Goal: Task Accomplishment & Management: Manage account settings

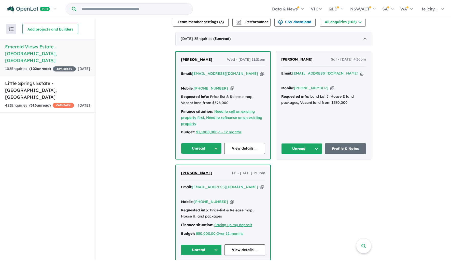
scroll to position [158, 0]
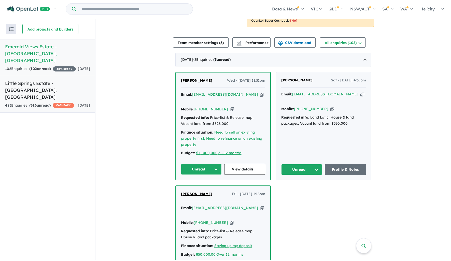
click at [61, 87] on link "Little Springs Estate - [GEOGRAPHIC_DATA] , [GEOGRAPHIC_DATA] 423 Enquir ies ( …" at bounding box center [47, 94] width 95 height 37
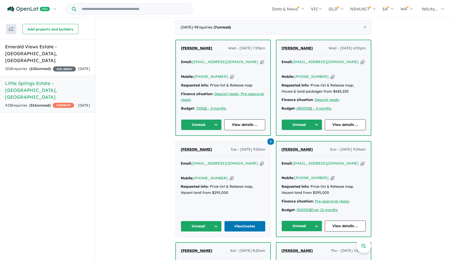
scroll to position [214, 0]
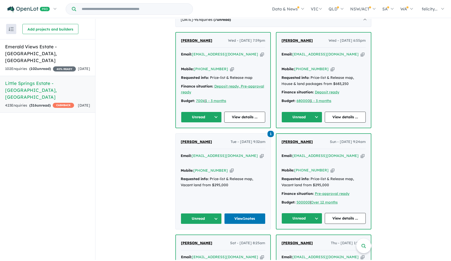
click at [39, 57] on link "Emerald Views Estate - [GEOGRAPHIC_DATA] , [GEOGRAPHIC_DATA] 102 Enquir ies ( 1…" at bounding box center [47, 57] width 95 height 37
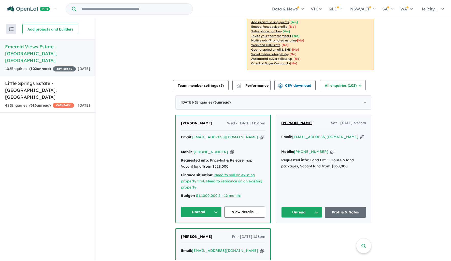
scroll to position [134, 0]
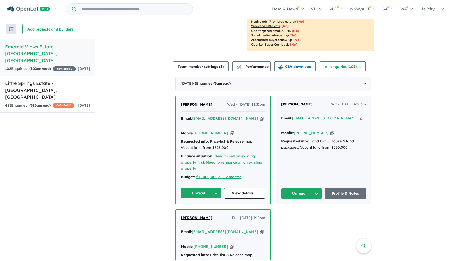
click at [330, 136] on icon "button" at bounding box center [332, 132] width 4 height 5
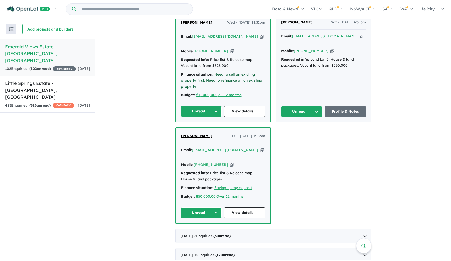
scroll to position [267, 0]
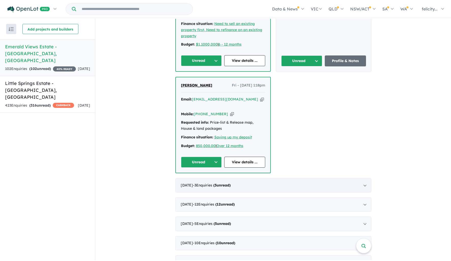
click at [223, 188] on span "- 3 Enquir ies ( 3 unread)" at bounding box center [212, 185] width 38 height 5
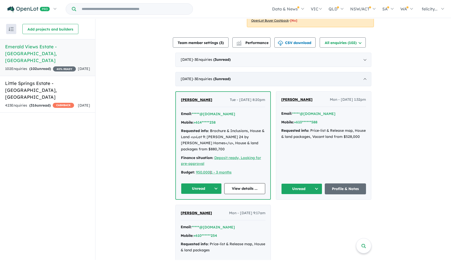
scroll to position [111, 0]
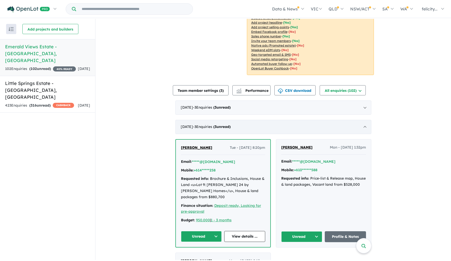
click at [229, 129] on span "- 3 Enquir ies ( 3 unread)" at bounding box center [212, 127] width 38 height 5
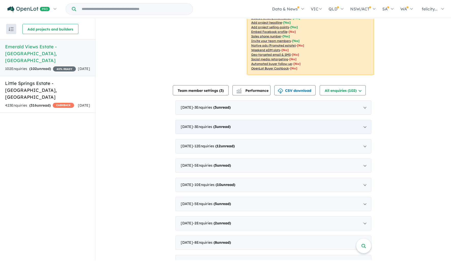
click at [224, 129] on span "- 3 Enquir ies ( 3 unread)" at bounding box center [212, 127] width 38 height 5
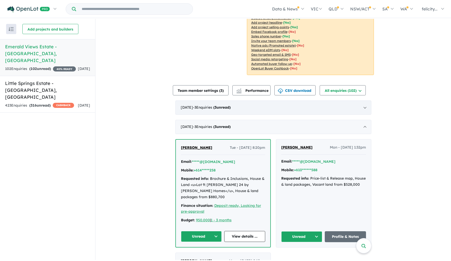
click at [224, 110] on span "- 3 Enquir ies ( 3 unread)" at bounding box center [212, 107] width 38 height 5
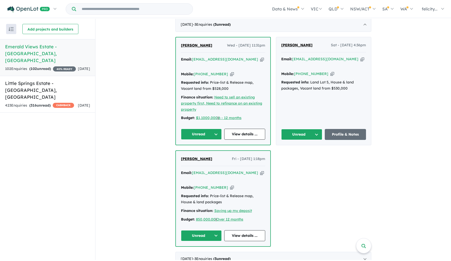
scroll to position [194, 0]
click at [230, 190] on icon "button" at bounding box center [232, 187] width 4 height 5
click at [260, 175] on icon "button" at bounding box center [262, 172] width 4 height 5
click at [361, 62] on icon "button" at bounding box center [363, 58] width 4 height 5
drag, startPoint x: 323, startPoint y: 90, endPoint x: 309, endPoint y: 87, distance: 14.3
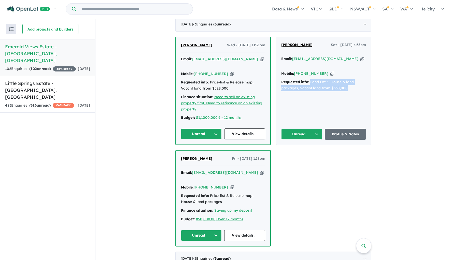
click at [309, 87] on div "Requested info: Land Lot 5, House & land packages, Vacant land from $530,000" at bounding box center [323, 85] width 85 height 12
drag, startPoint x: 319, startPoint y: 56, endPoint x: 291, endPoint y: 54, distance: 28.3
click at [291, 52] on div "[PERSON_NAME] Dhuol Sat - [DATE] 4:36pm" at bounding box center [323, 47] width 85 height 10
click at [331, 48] on span "Sat - [DATE] 4:36pm" at bounding box center [348, 45] width 35 height 6
drag, startPoint x: 321, startPoint y: 54, endPoint x: 291, endPoint y: 57, distance: 30.6
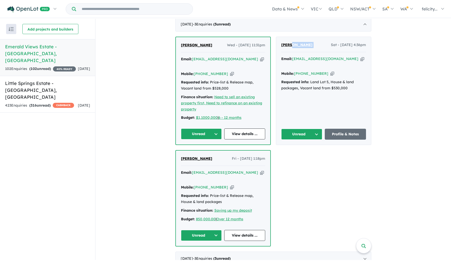
click at [291, 52] on div "[PERSON_NAME] Dhuol Sat - [DATE] 4:36pm" at bounding box center [323, 47] width 85 height 10
copy span "Mckuong Dhuol"
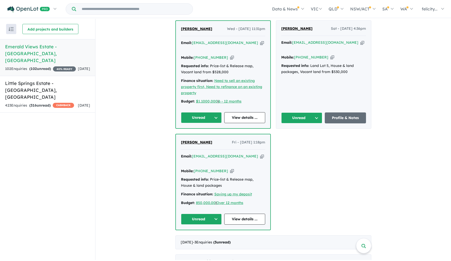
drag, startPoint x: 267, startPoint y: 214, endPoint x: 260, endPoint y: 214, distance: 6.4
click at [267, 214] on div "[PERSON_NAME] Fri - [DATE] 1:18pm Email: [EMAIL_ADDRESS][DOMAIN_NAME] Copied! M…" at bounding box center [223, 181] width 94 height 95
drag, startPoint x: 255, startPoint y: 212, endPoint x: 213, endPoint y: 212, distance: 42.8
click at [213, 198] on div "Finance situation: Saving up my deposit" at bounding box center [223, 194] width 84 height 6
copy u "Saving up my deposit"
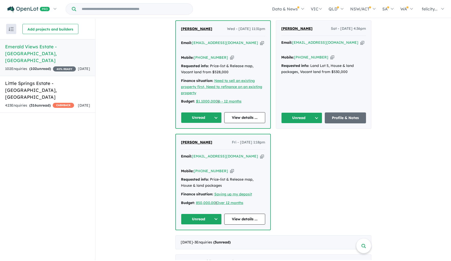
drag, startPoint x: 249, startPoint y: 219, endPoint x: 195, endPoint y: 220, distance: 54.8
click at [195, 206] on div "Budget: 850,000.00 | Over 12 months" at bounding box center [223, 203] width 84 height 6
copy div "850,000.00 | Over 12 months"
click at [241, 52] on div "Email: [EMAIL_ADDRESS][DOMAIN_NAME] Copied!" at bounding box center [223, 46] width 84 height 12
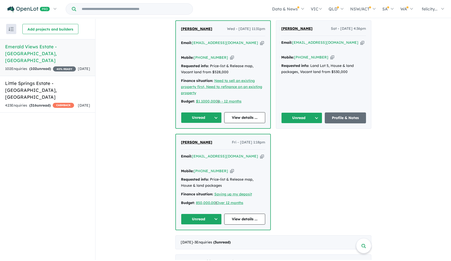
click at [260, 46] on icon "button" at bounding box center [262, 42] width 4 height 5
click at [247, 107] on div "Email: [EMAIL_ADDRESS][DOMAIN_NAME] Copied! Mobile: [PHONE_NUMBER] Copied! Requ…" at bounding box center [223, 73] width 84 height 67
drag, startPoint x: 215, startPoint y: 80, endPoint x: 209, endPoint y: 77, distance: 6.8
click at [209, 75] on div "Requested info: Price-list & Release map, Vacant land from $528,000" at bounding box center [223, 69] width 84 height 12
copy div "Price-list & Release map, Vacant land from $528,000"
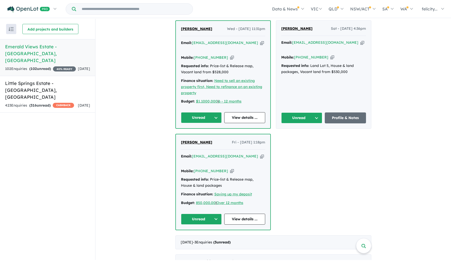
click at [235, 96] on div "Finance situation: Need to sell an existing property first, Need to refinance o…" at bounding box center [223, 87] width 84 height 18
drag, startPoint x: 247, startPoint y: 112, endPoint x: 195, endPoint y: 113, distance: 51.9
click at [195, 105] on div "Budget: $1,1000,000 | 6 - 12 months" at bounding box center [223, 102] width 84 height 6
copy div "$1,1000,000 | 6 - 12 months"
drag, startPoint x: 241, startPoint y: 106, endPoint x: 236, endPoint y: 106, distance: 4.8
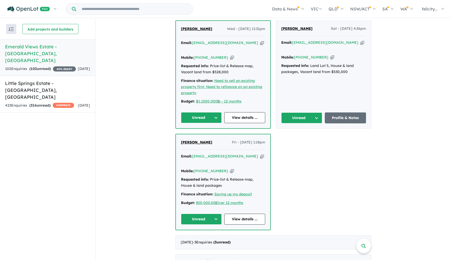
click at [241, 106] on div "Email: [EMAIL_ADDRESS][DOMAIN_NAME] Copied! Mobile: [PHONE_NUMBER] Copied! Requ…" at bounding box center [223, 73] width 84 height 67
drag, startPoint x: 225, startPoint y: 104, endPoint x: 213, endPoint y: 91, distance: 17.6
click at [213, 91] on div "Finance situation: Need to sell an existing property first, Need to refinance o…" at bounding box center [223, 87] width 84 height 18
copy u "Need to sell an existing property first, Need to refinance on an existing prope…"
click at [252, 105] on div "Budget: $1,1000,000 | 6 - 12 months" at bounding box center [223, 102] width 84 height 6
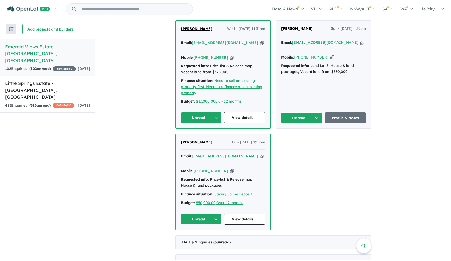
click at [230, 60] on icon "button" at bounding box center [232, 57] width 4 height 5
